Goal: Transaction & Acquisition: Obtain resource

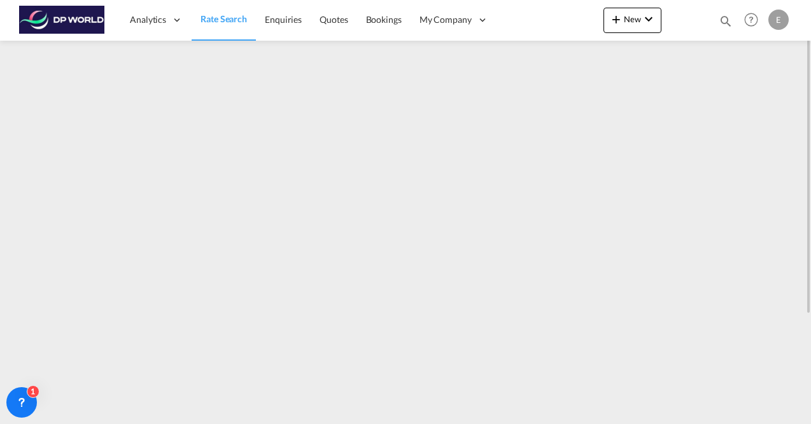
click at [228, 19] on span "Rate Search" at bounding box center [223, 18] width 46 height 11
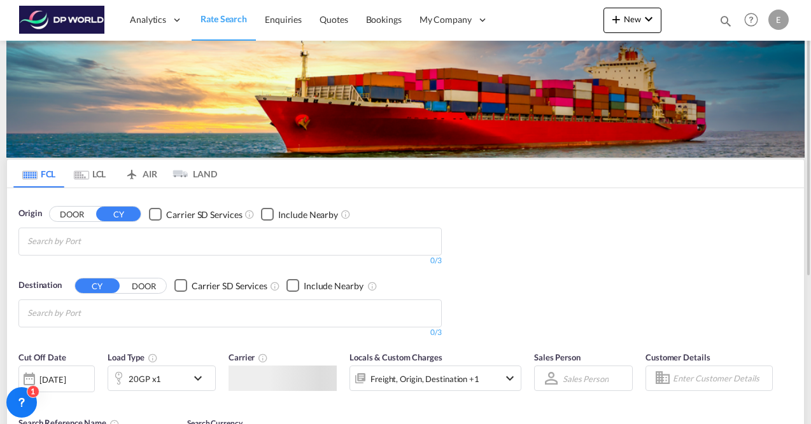
click at [67, 246] on input "Chips input." at bounding box center [87, 242] width 121 height 20
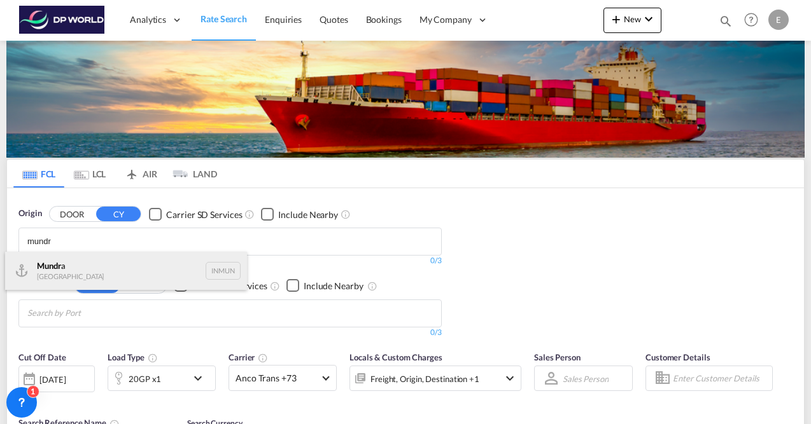
type input "mundr"
click at [69, 268] on div "Mundr a [GEOGRAPHIC_DATA] INMUN" at bounding box center [126, 271] width 242 height 38
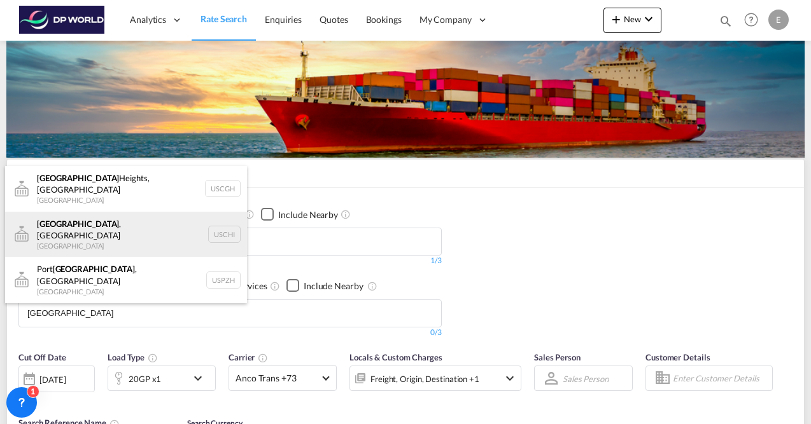
type input "[GEOGRAPHIC_DATA]"
click at [111, 213] on div "[GEOGRAPHIC_DATA] , [GEOGRAPHIC_DATA] [GEOGRAPHIC_DATA] [GEOGRAPHIC_DATA]" at bounding box center [126, 235] width 242 height 46
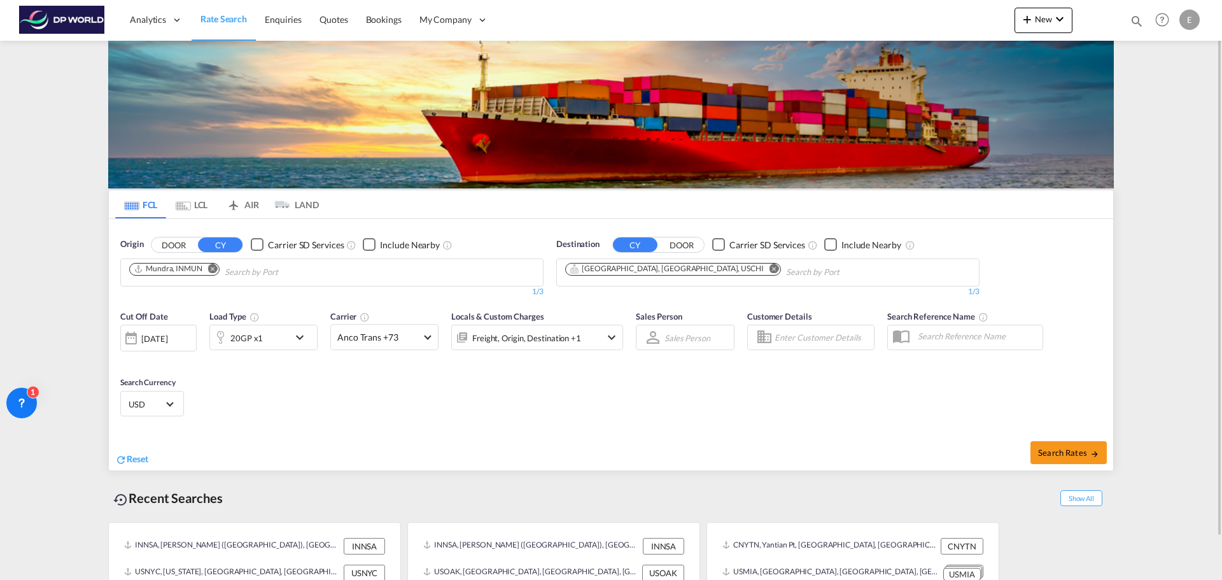
scroll to position [46, 0]
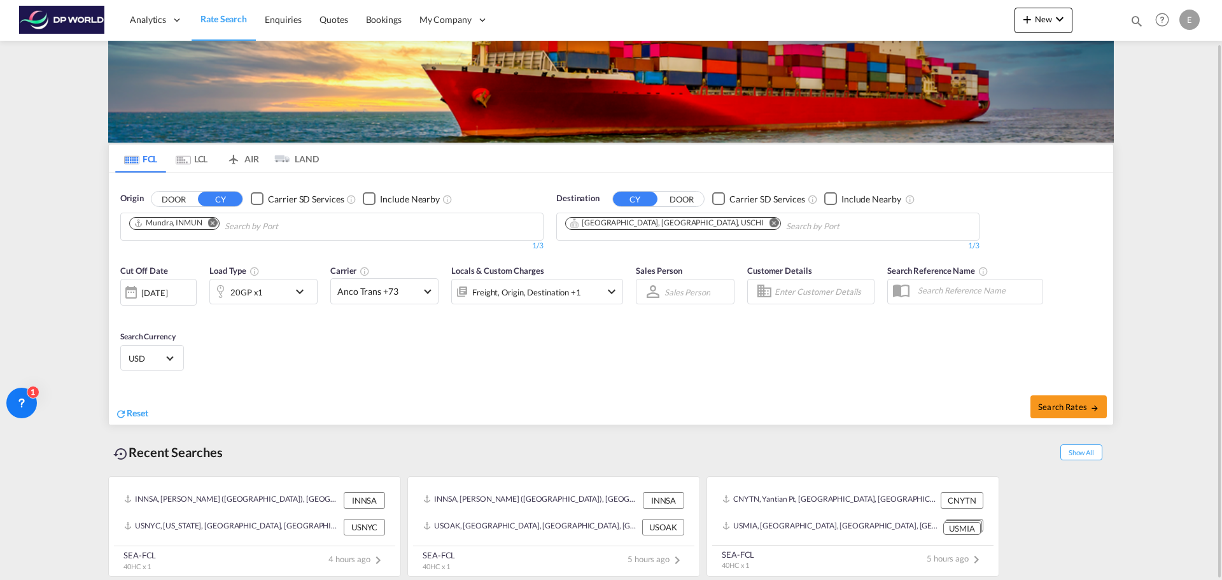
click at [167, 291] on div "[DATE]" at bounding box center [154, 292] width 26 height 11
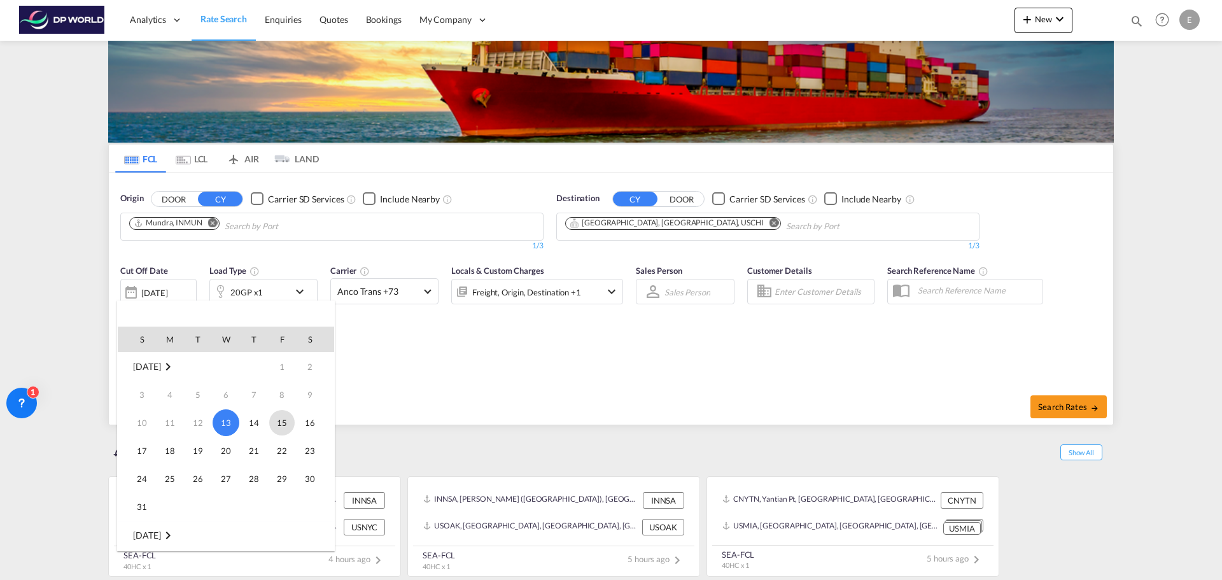
click at [277, 424] on span "15" at bounding box center [281, 422] width 25 height 25
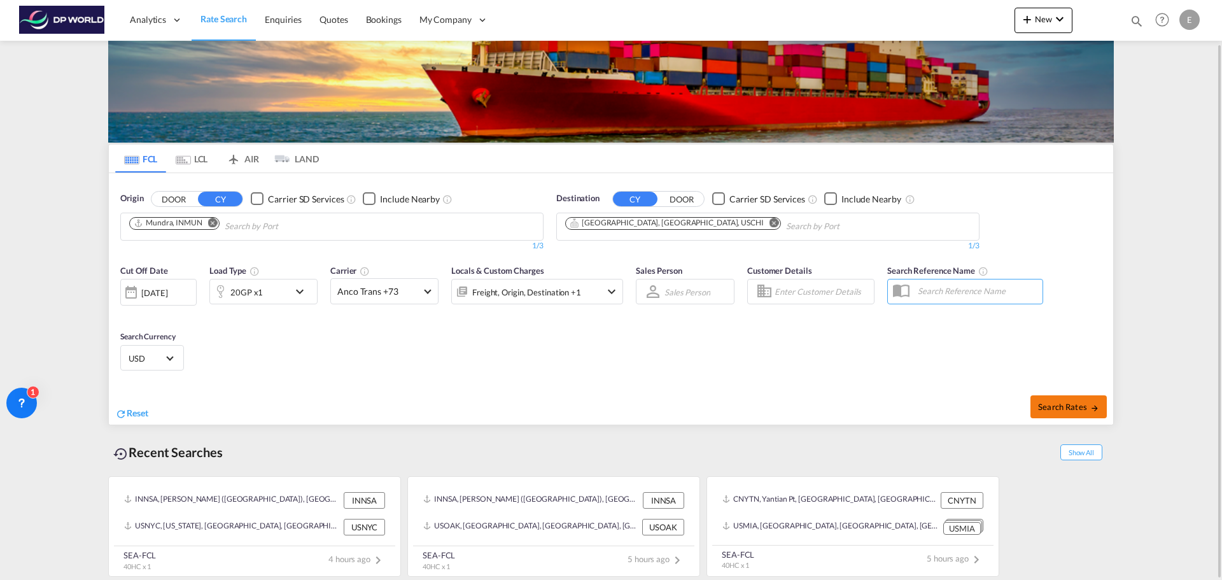
click at [811, 410] on span "Search Rates" at bounding box center [1068, 406] width 61 height 10
type input "INMUN to USCHI / [DATE]"
